Goal: Task Accomplishment & Management: Use online tool/utility

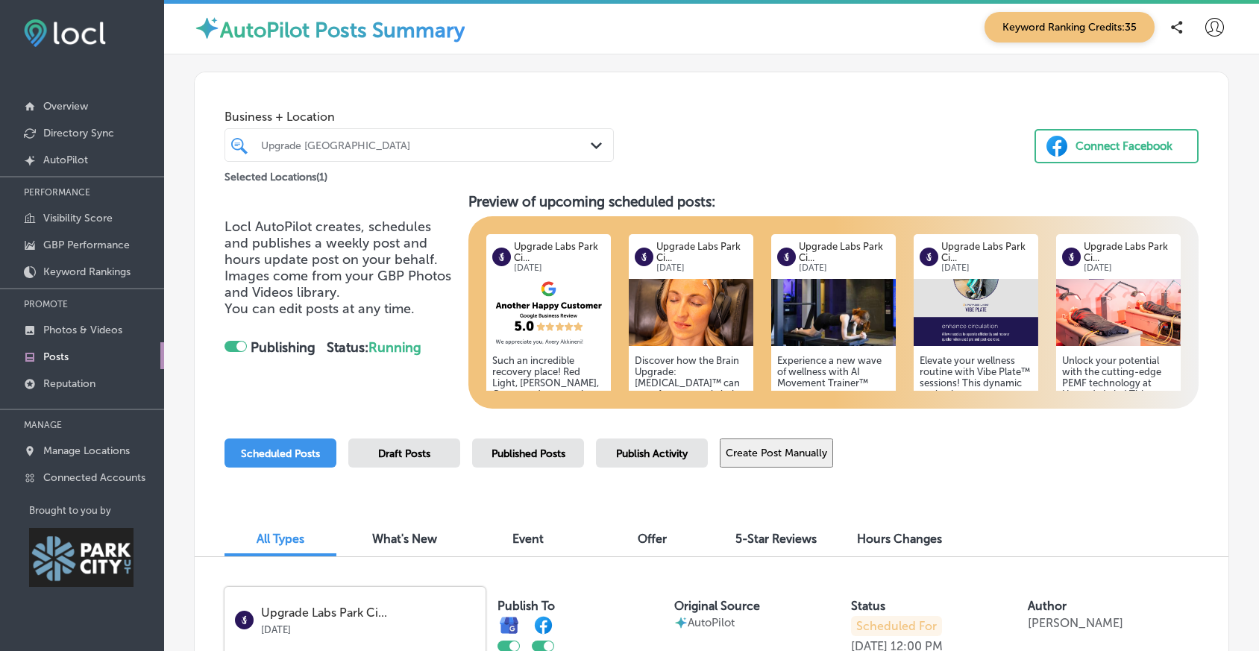
scroll to position [92, 0]
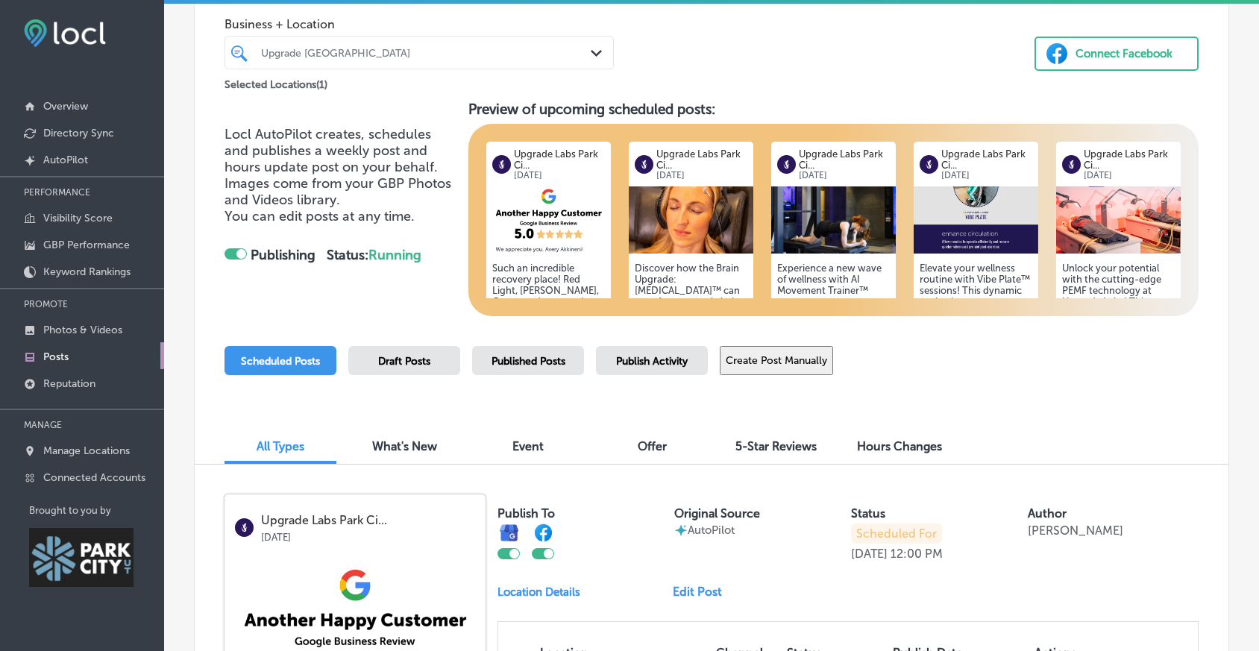
click at [344, 178] on span "Locl AutoPilot creates, schedules and publishes a weekly post and hours update …" at bounding box center [337, 167] width 227 height 82
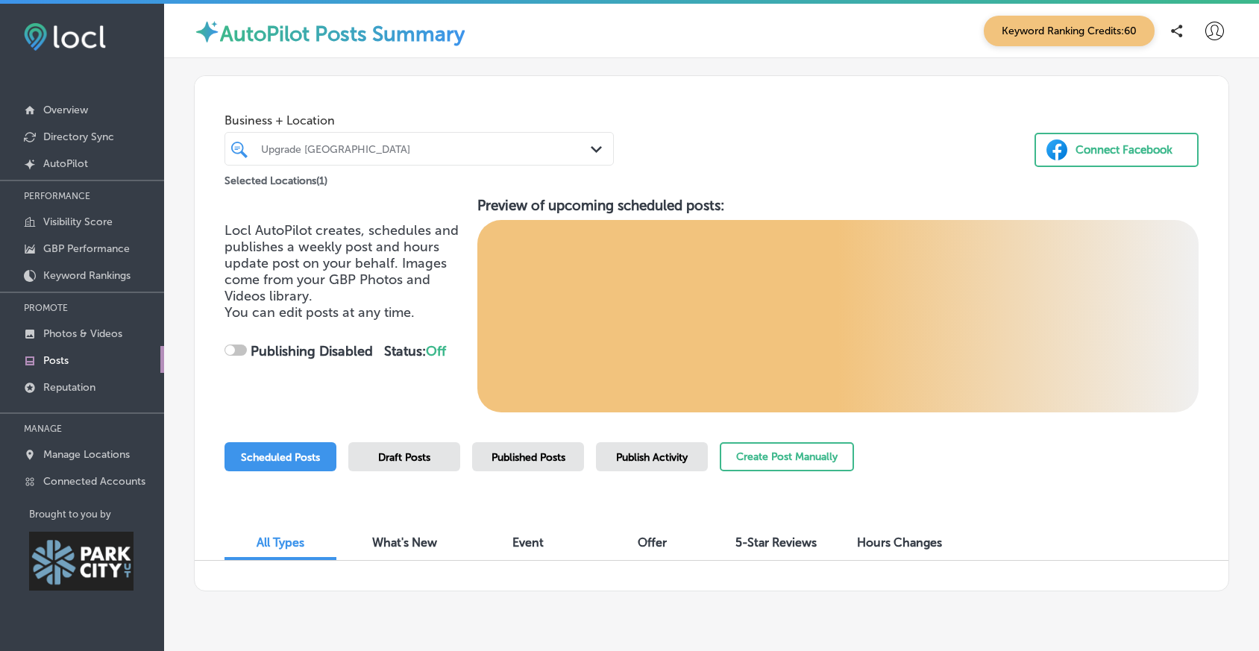
click at [1120, 158] on div "Connect Facebook" at bounding box center [1123, 150] width 97 height 22
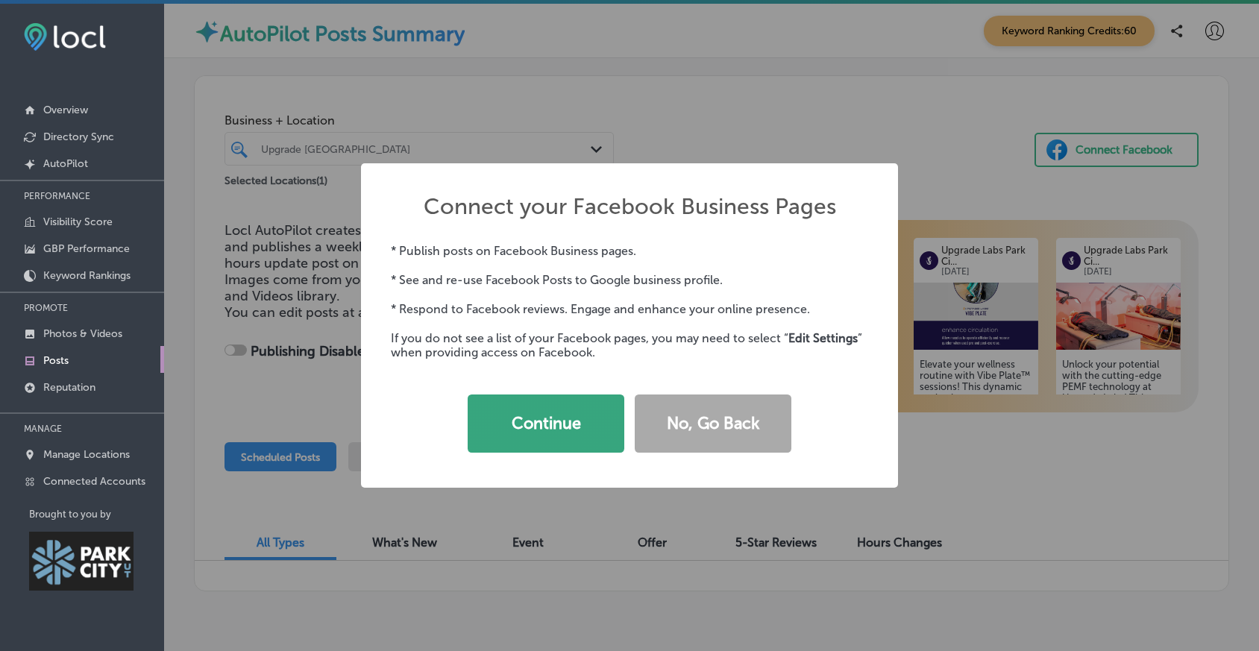
click at [587, 440] on button "Continue" at bounding box center [546, 423] width 157 height 58
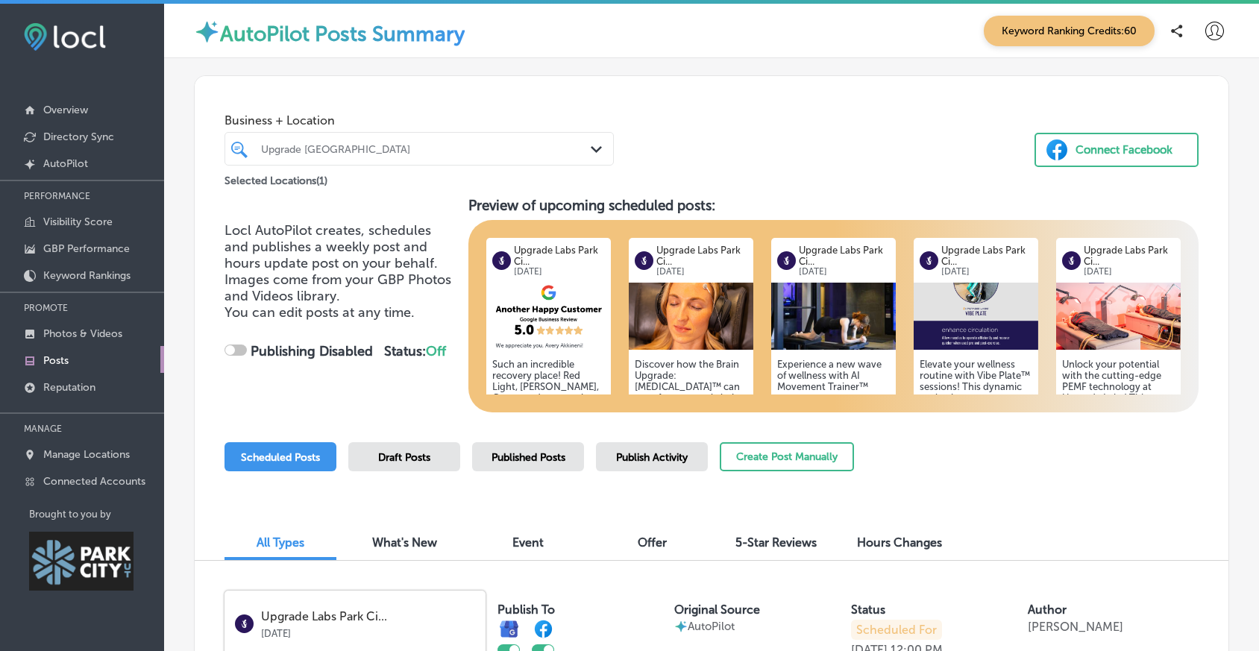
checkbox input "true"
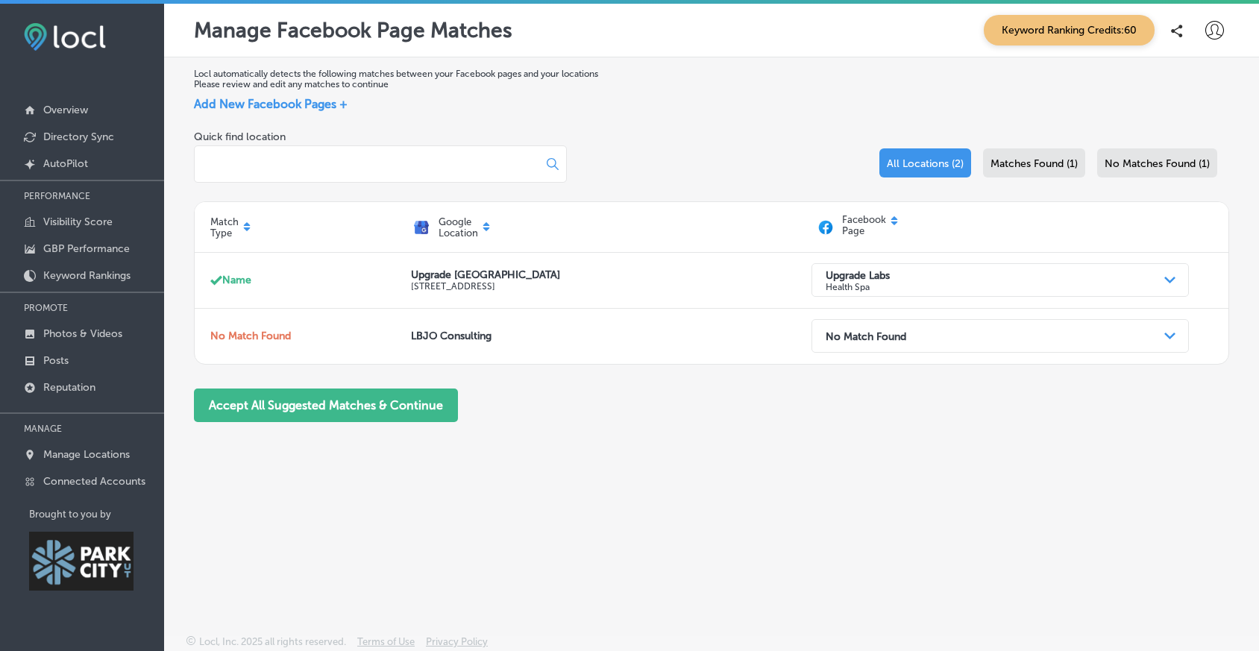
click at [890, 225] on icon at bounding box center [894, 220] width 9 height 9
click at [891, 220] on icon at bounding box center [894, 218] width 7 height 4
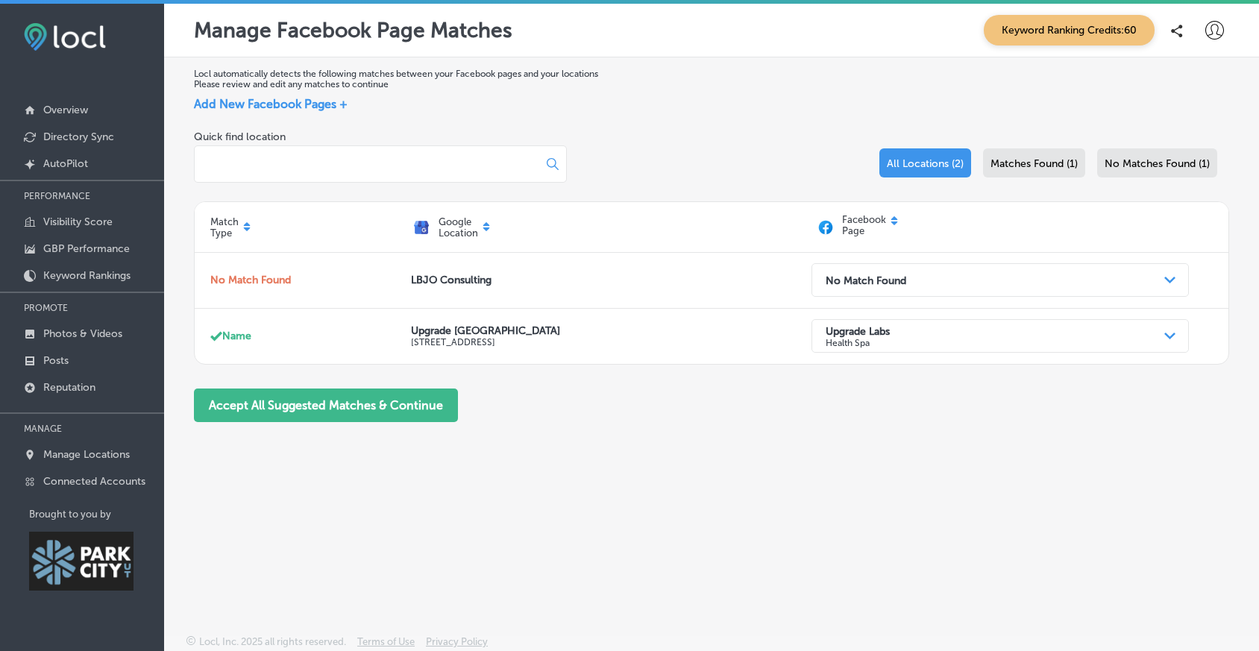
click at [855, 233] on p "Facebook Page" at bounding box center [864, 227] width 44 height 26
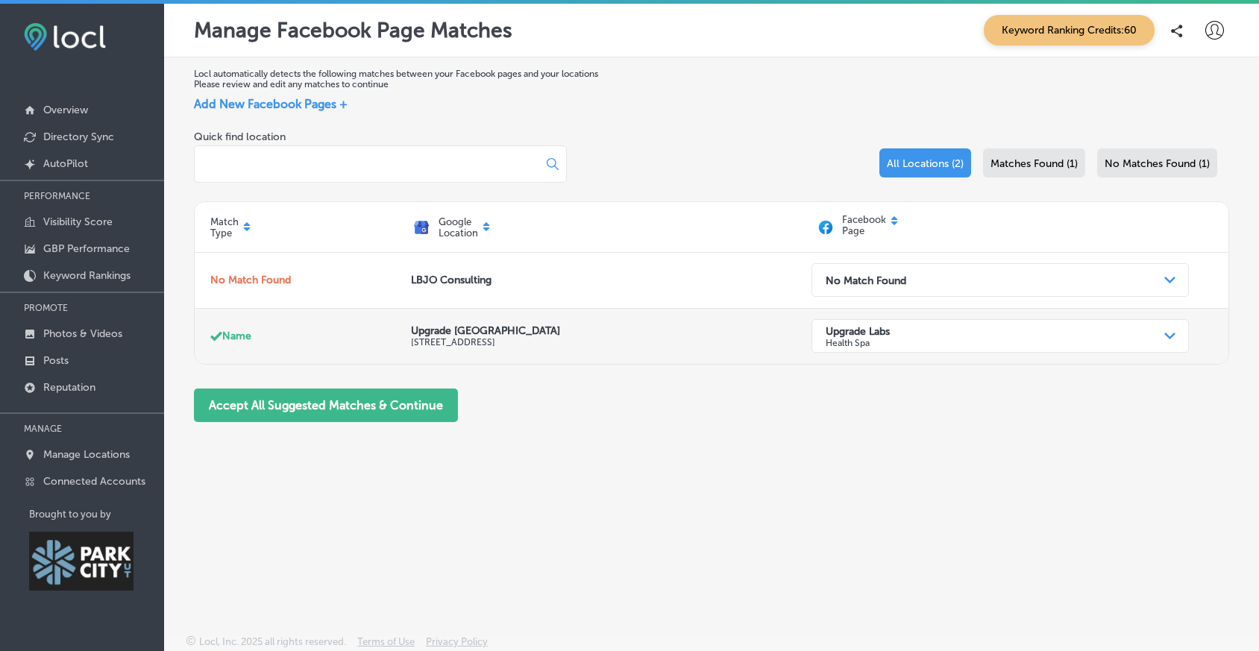
click at [919, 344] on div "Upgrade Labs Health Spa" at bounding box center [988, 335] width 340 height 29
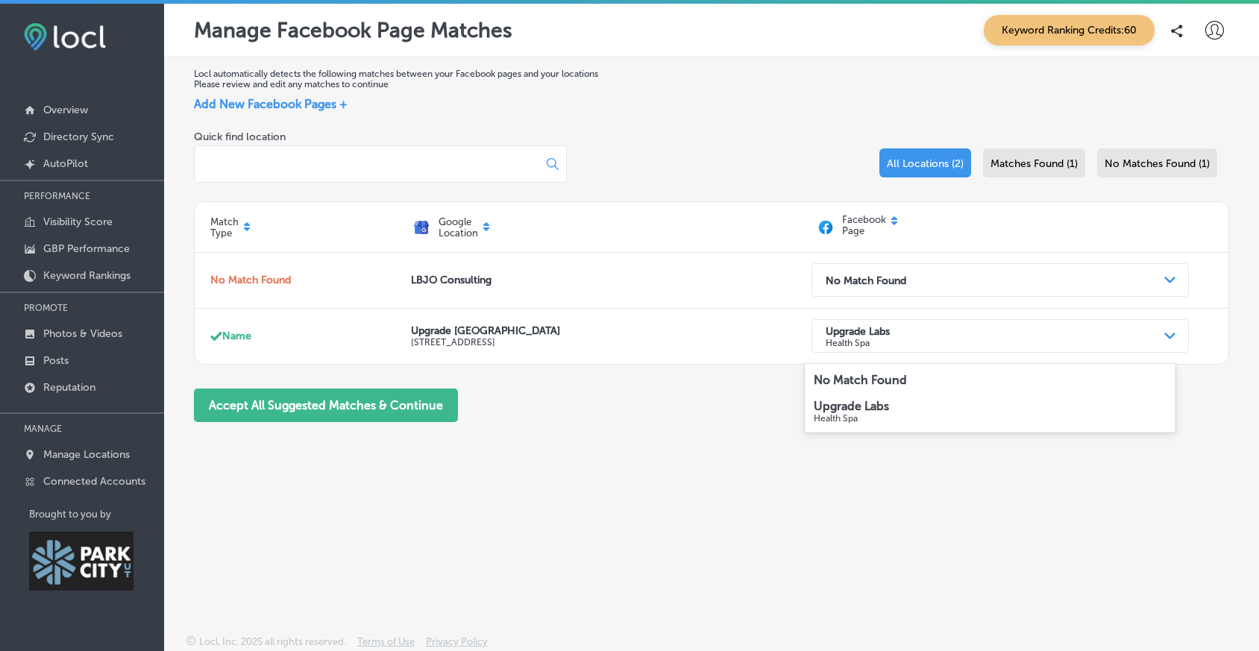
click at [896, 421] on p "Health Spa" at bounding box center [990, 418] width 353 height 10
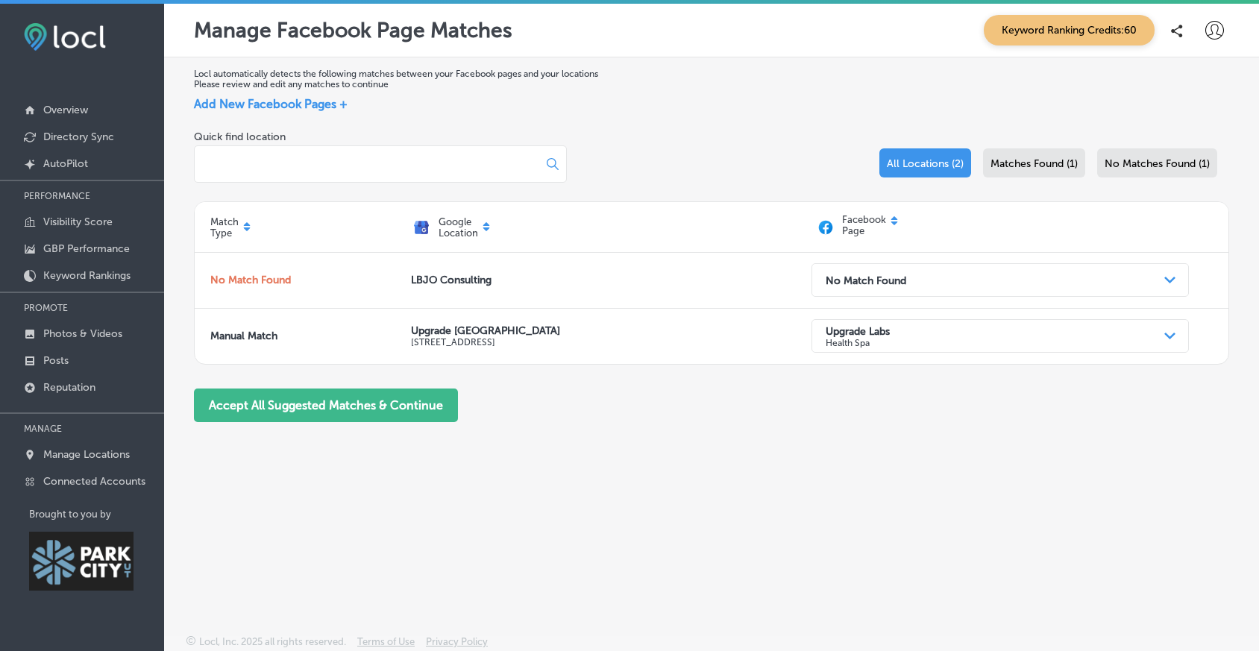
click at [999, 154] on div "Matches Found (1)" at bounding box center [1034, 162] width 102 height 29
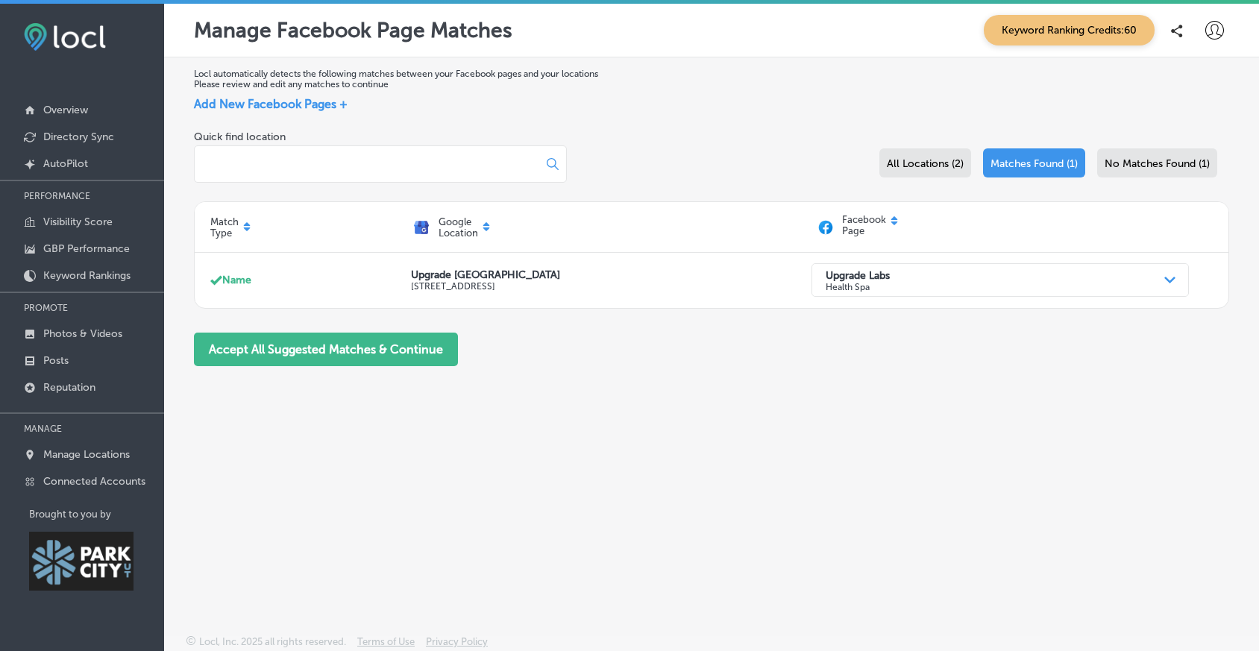
click at [849, 239] on p "Facebook Page" at bounding box center [864, 227] width 44 height 26
click at [383, 366] on button "Accept All Suggested Matches & Continue" at bounding box center [326, 350] width 264 height 34
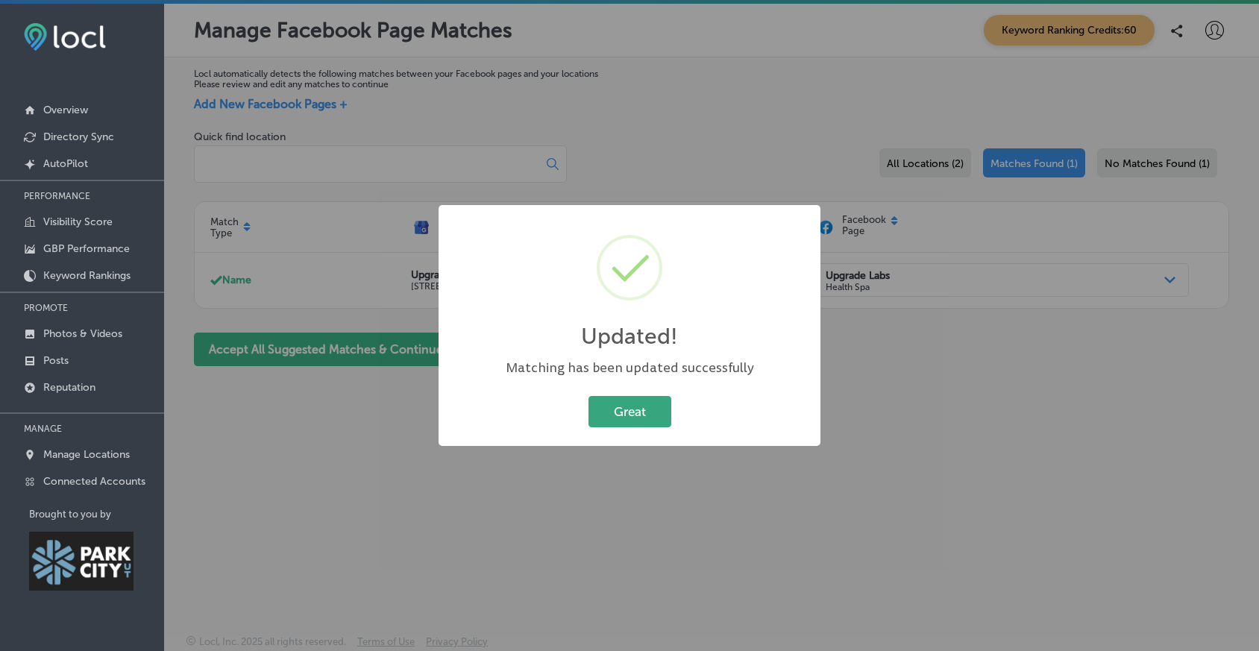
click at [635, 423] on button "Great" at bounding box center [629, 411] width 83 height 31
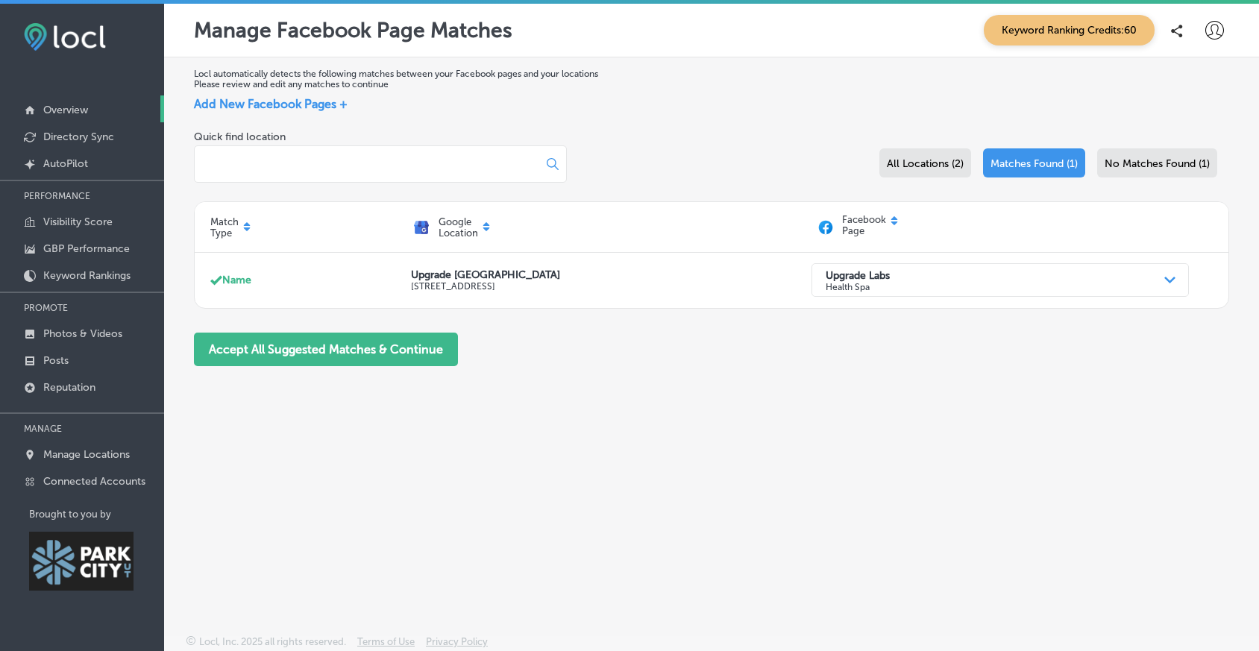
click at [71, 107] on p "Overview" at bounding box center [65, 110] width 45 height 13
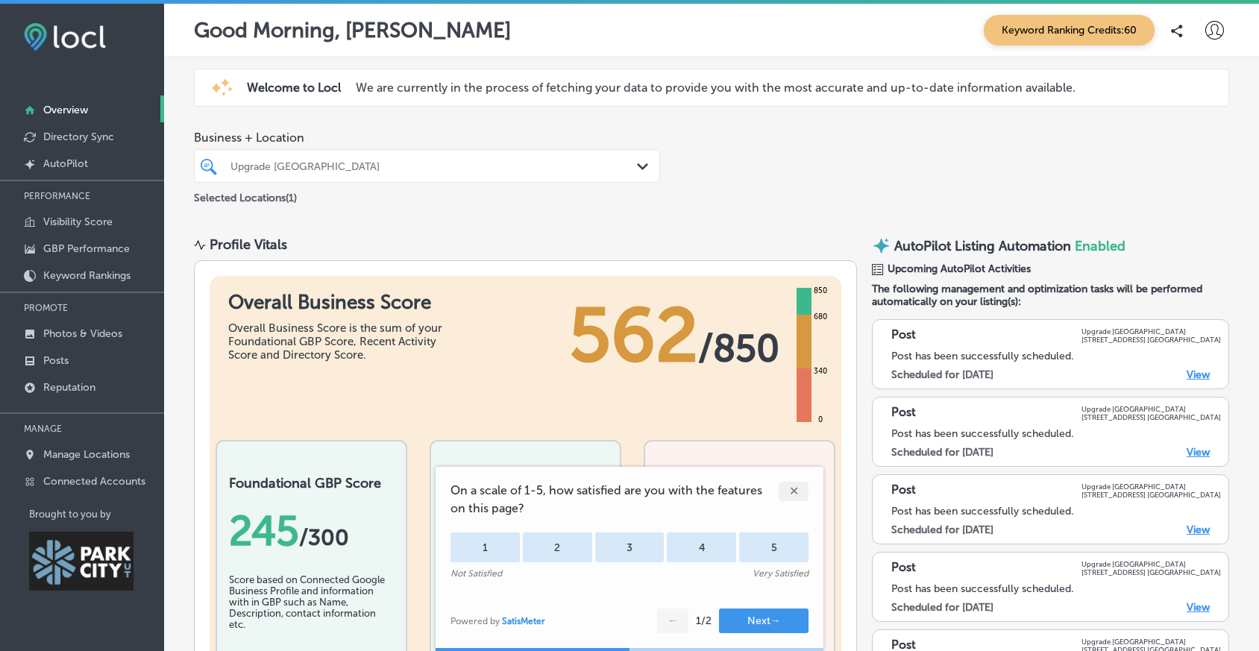
click at [791, 488] on div "✕" at bounding box center [793, 491] width 30 height 19
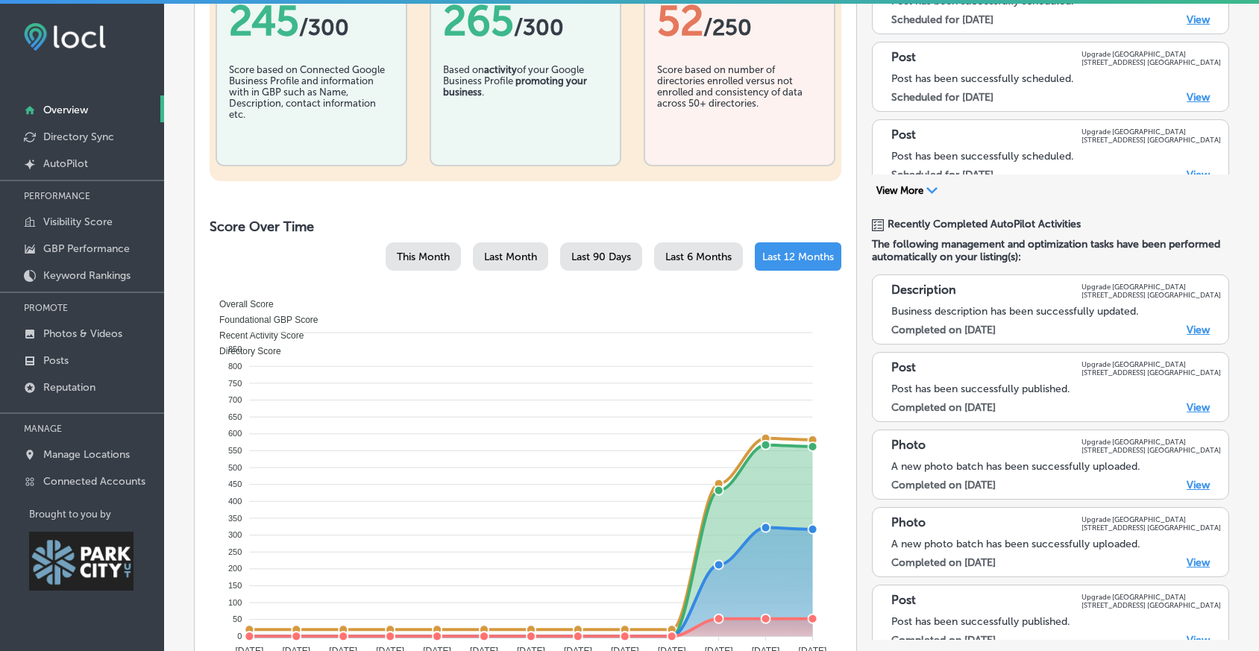
scroll to position [517, 0]
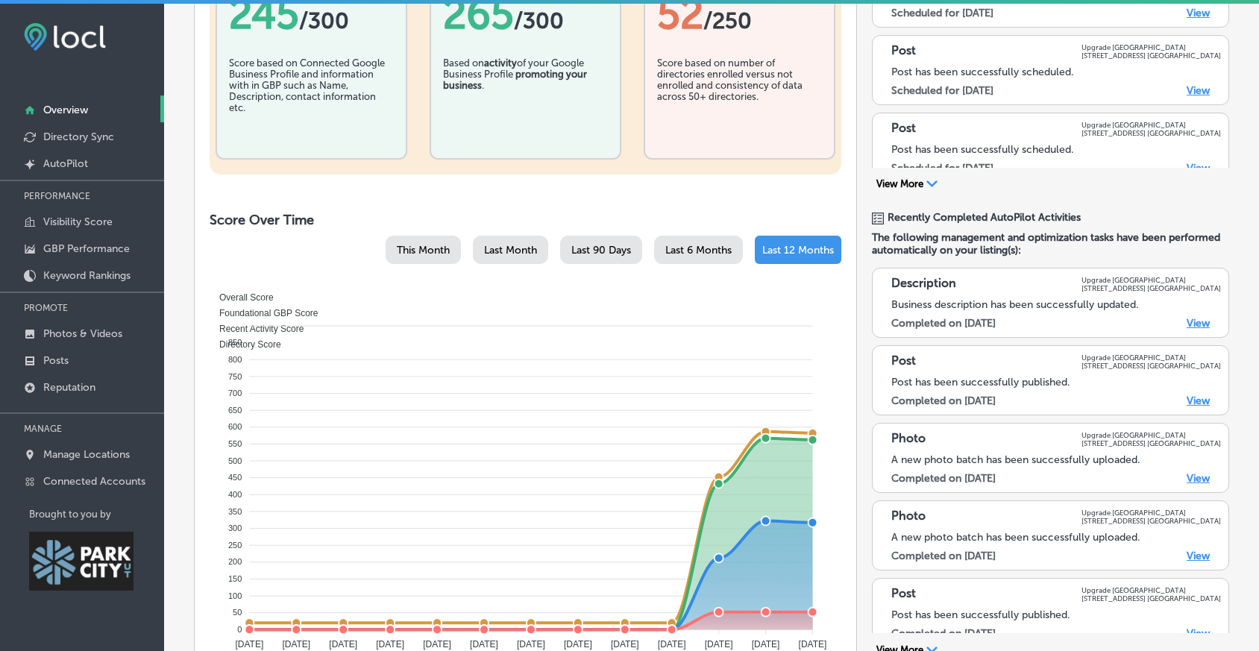
click at [814, 440] on foreignobject "Overall Score Foundational GBP Score Recent Activity Score Directory Score" at bounding box center [524, 471] width 619 height 373
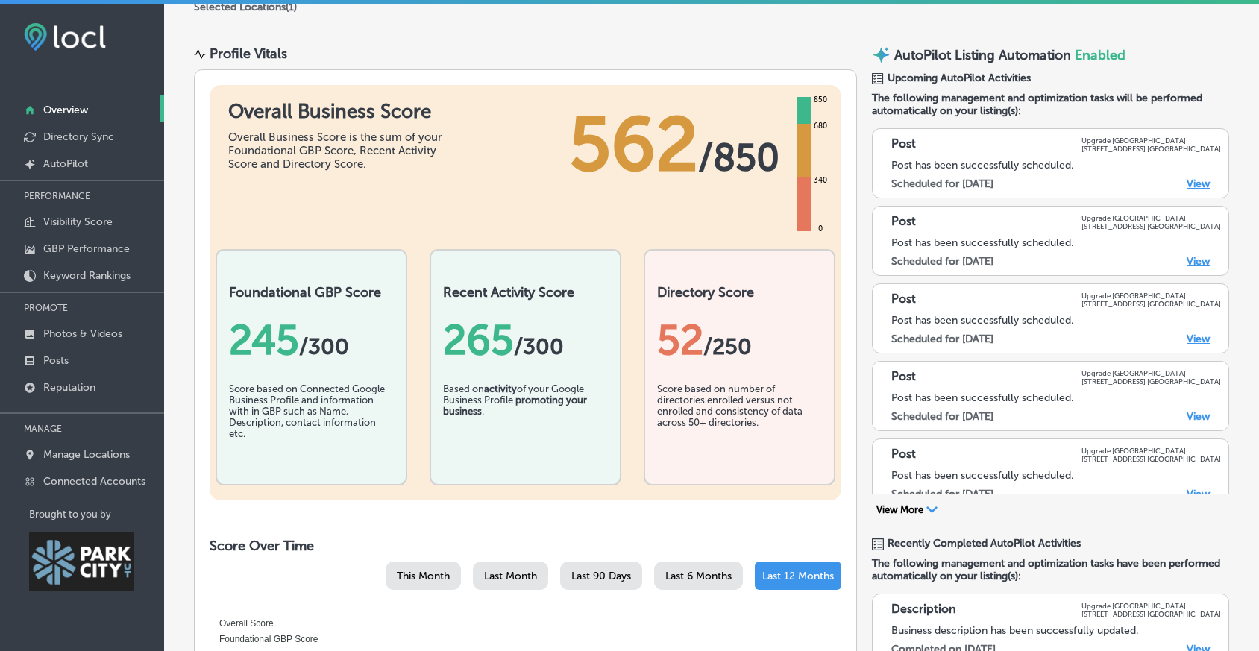
scroll to position [0, 0]
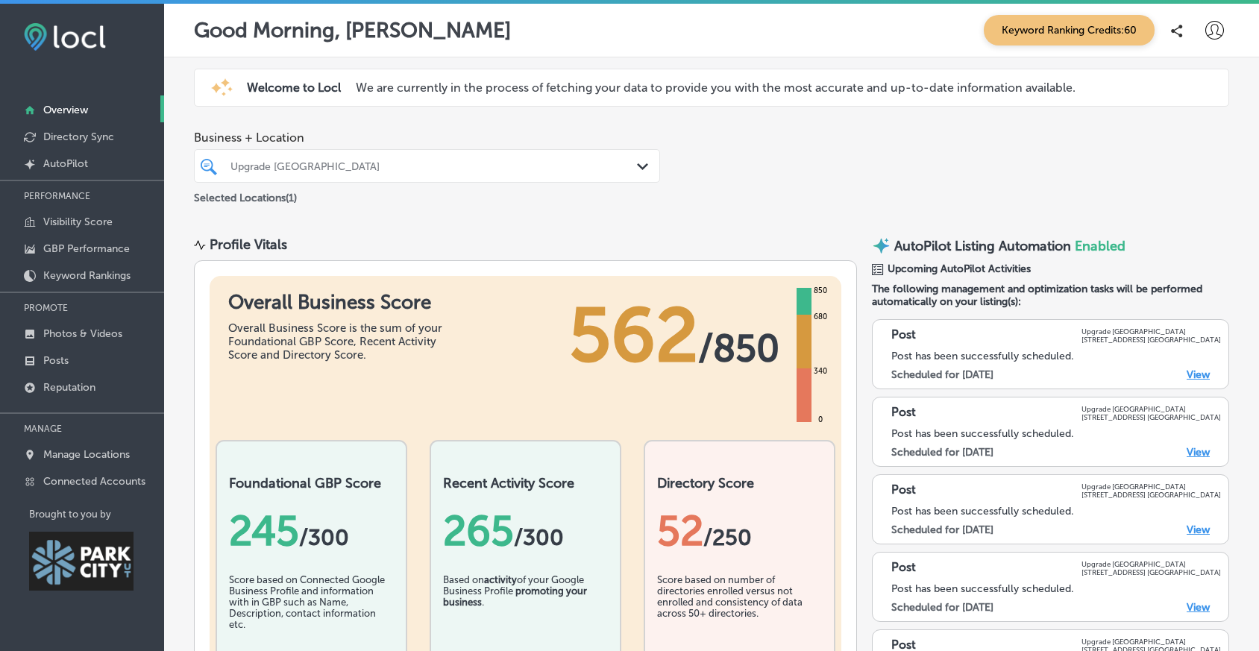
click at [743, 101] on div "iconmonstr-warning-6 (1) Welcome to Locl We are currently in the process of fet…" at bounding box center [711, 88] width 1035 height 38
click at [758, 175] on div "Business + Location Upgrade [GEOGRAPHIC_DATA] Path Created with Sketch. Selecte…" at bounding box center [711, 168] width 1095 height 98
